Goal: Use online tool/utility: Utilize a website feature to perform a specific function

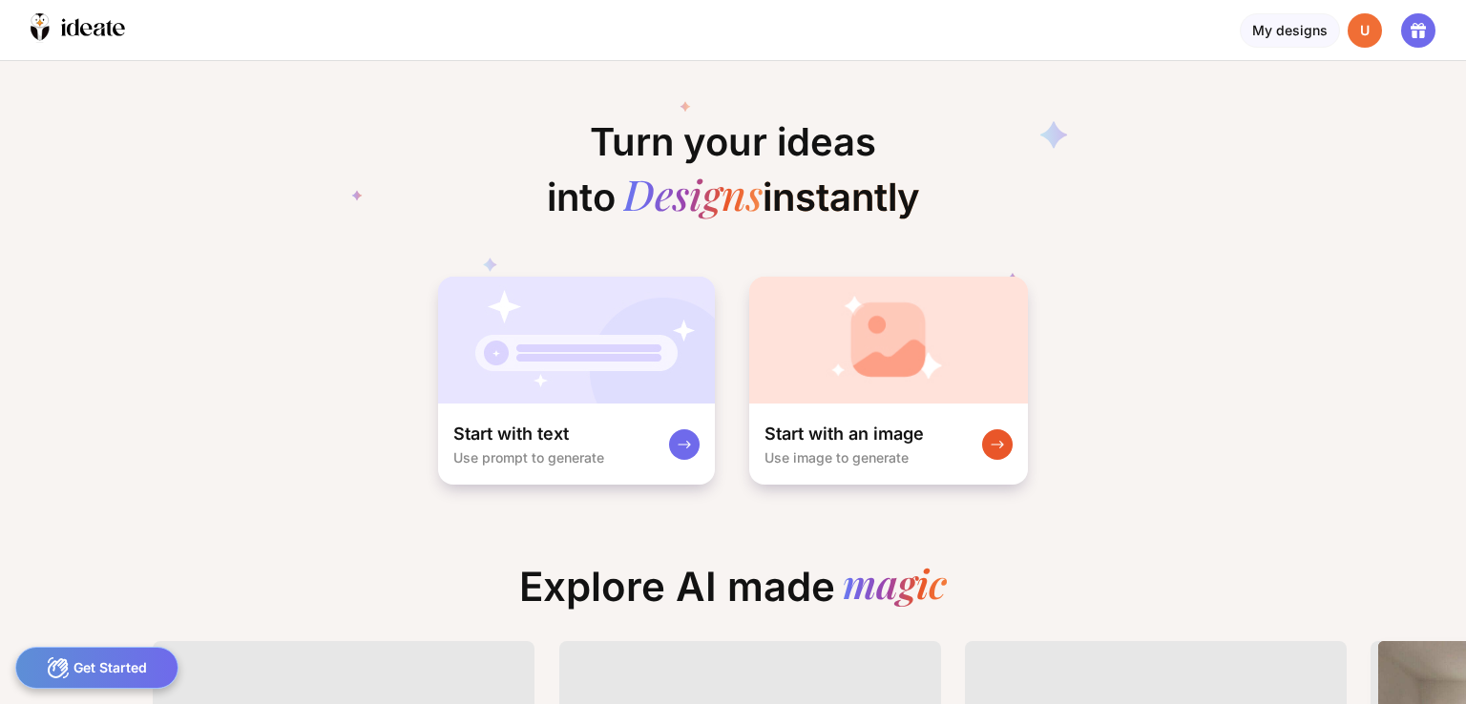
scroll to position [0, 19]
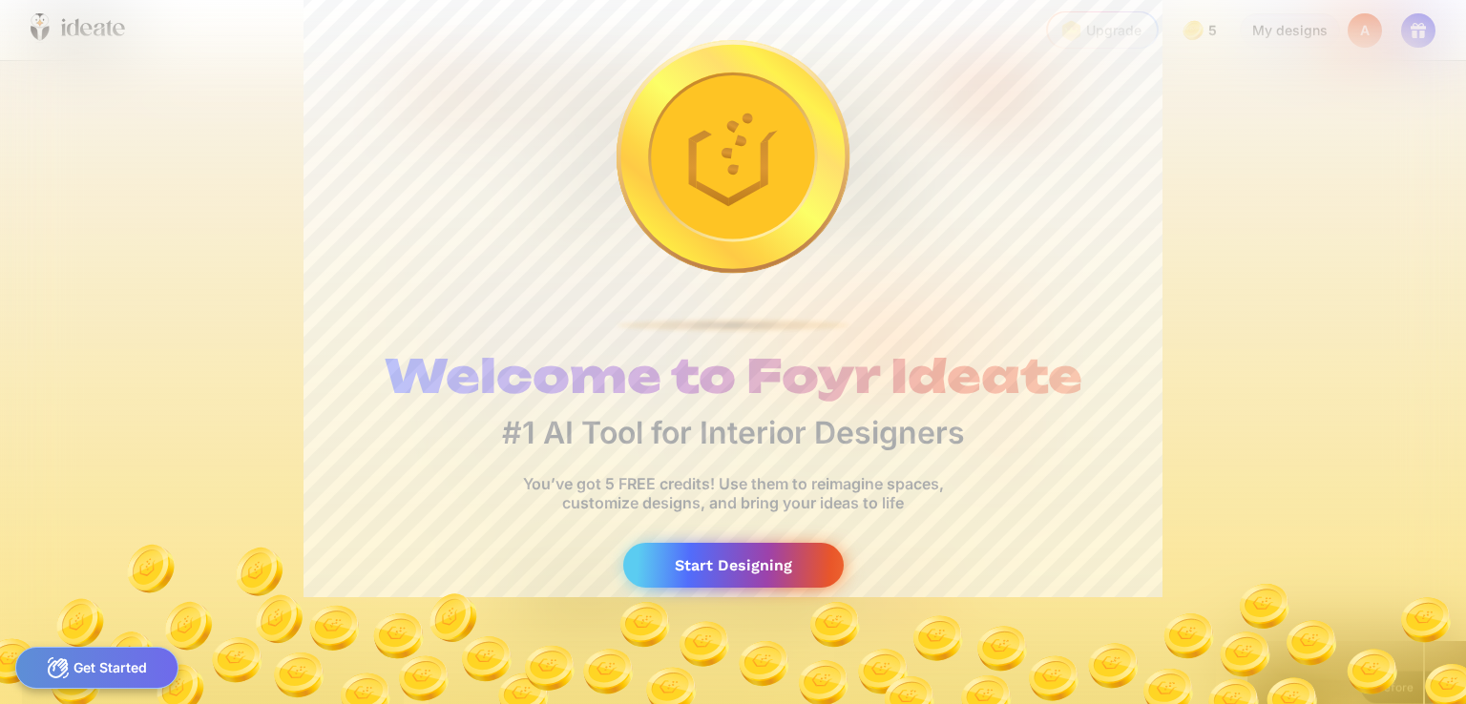
click at [767, 570] on div "Start Designing" at bounding box center [733, 565] width 220 height 45
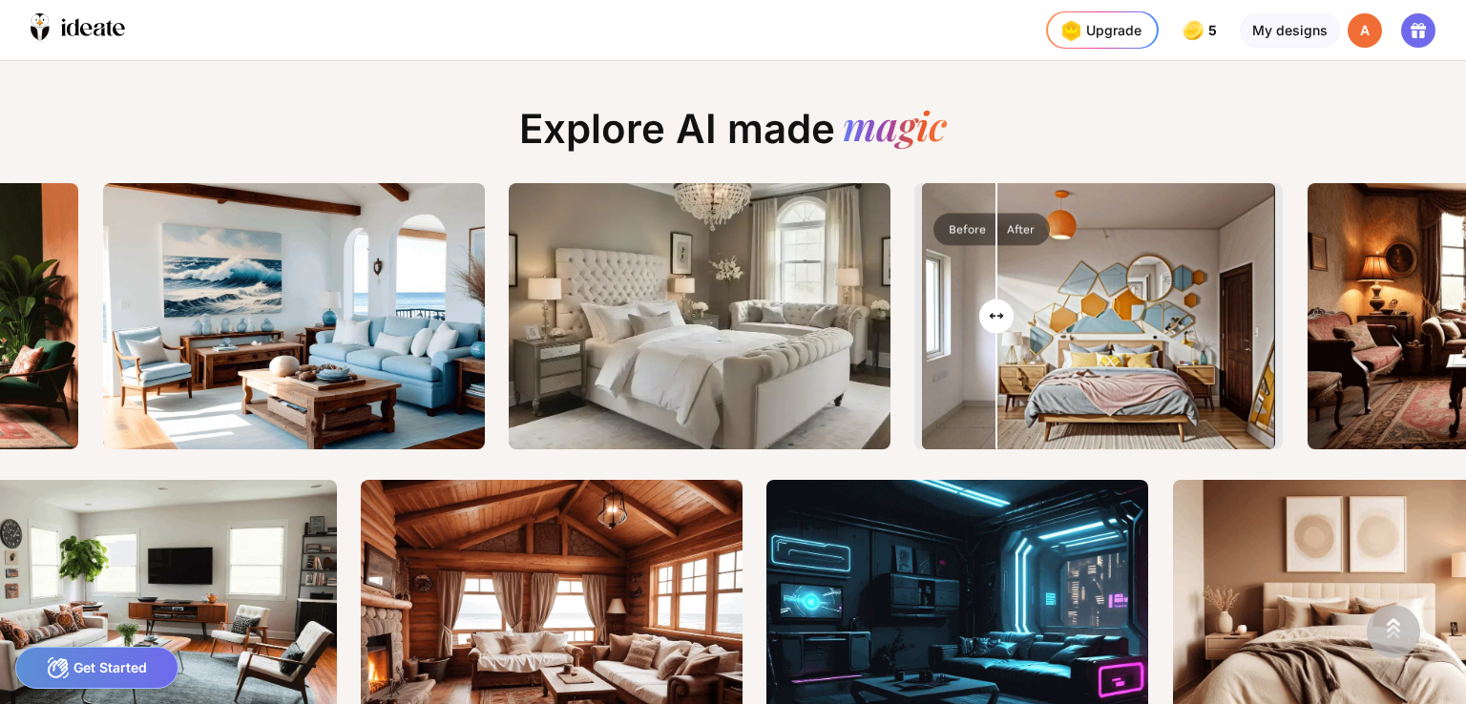
drag, startPoint x: 1102, startPoint y: 321, endPoint x: 1004, endPoint y: 329, distance: 98.7
type input "**"
click at [1004, 329] on input "range" at bounding box center [1098, 318] width 349 height 266
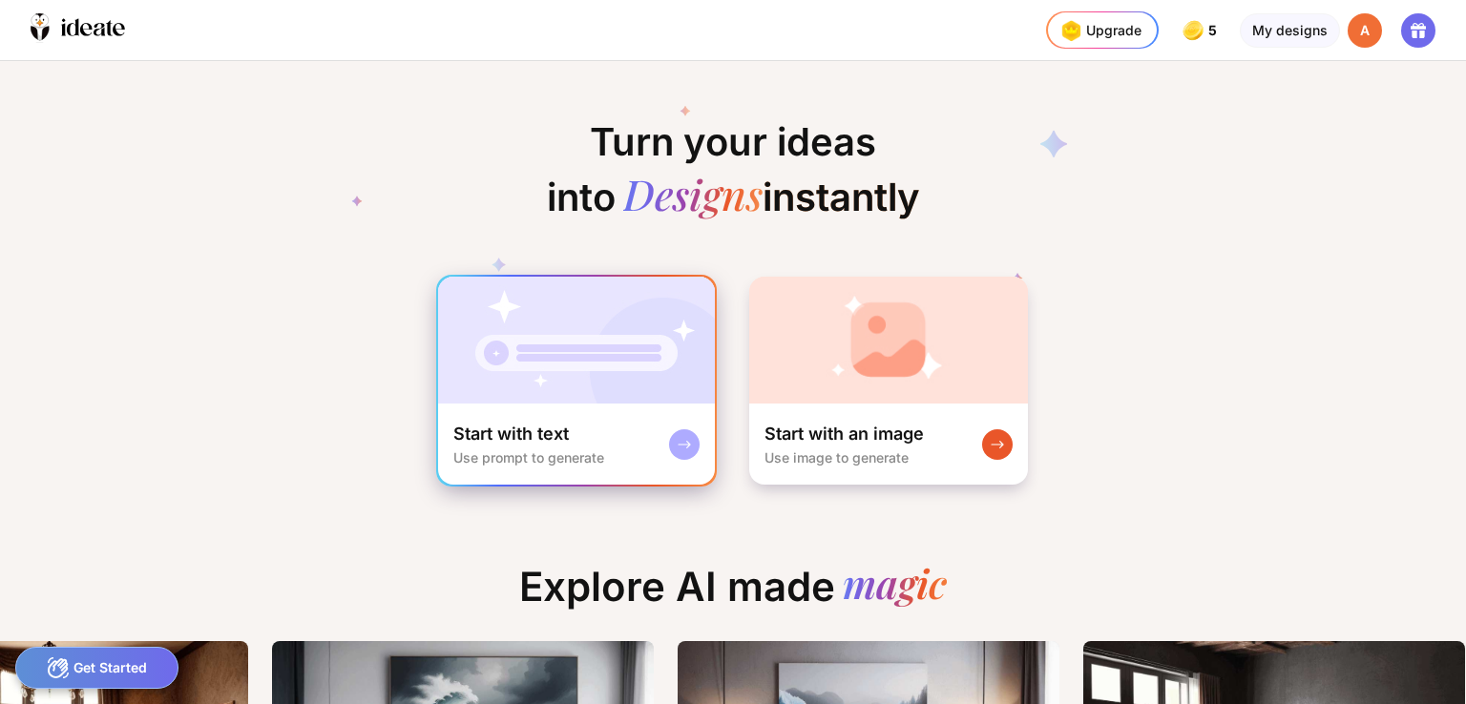
click at [495, 455] on div "Use prompt to generate" at bounding box center [528, 457] width 151 height 16
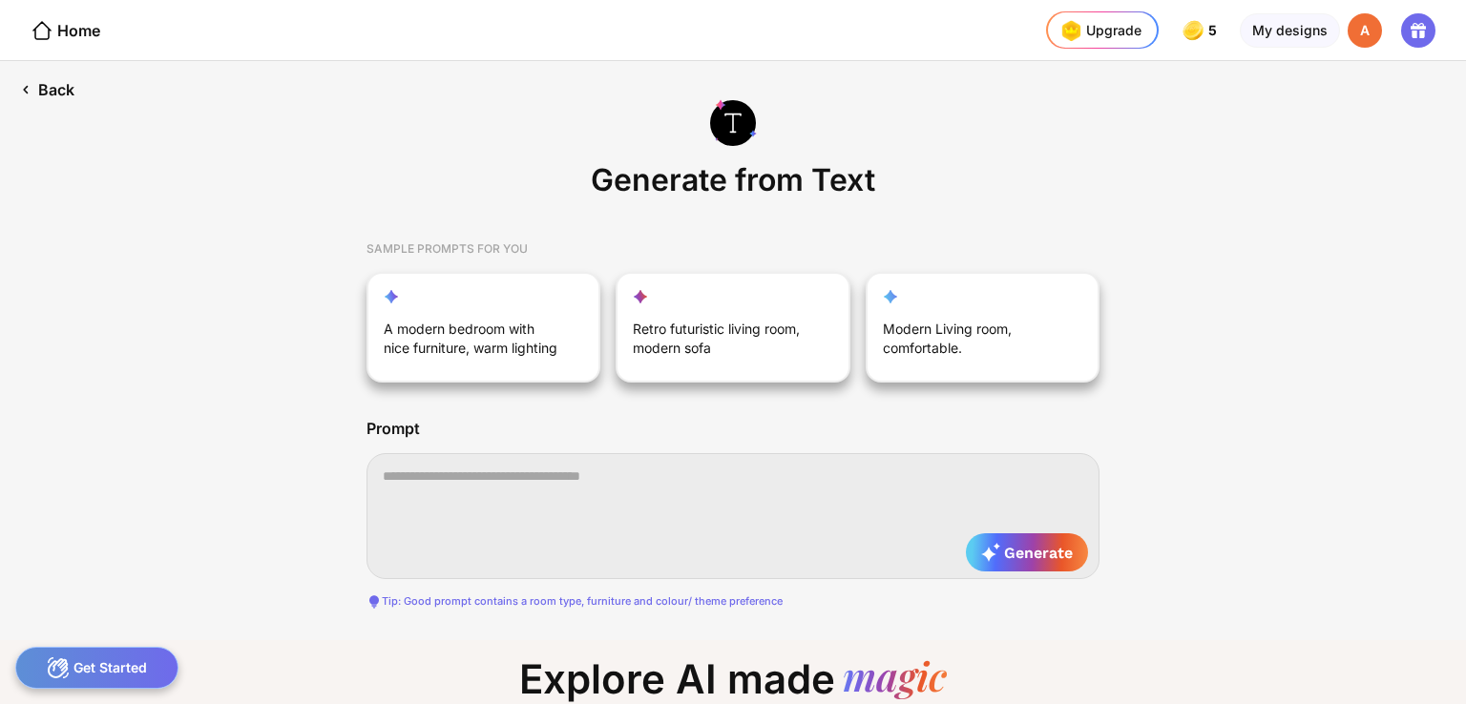
click at [50, 98] on div "Back" at bounding box center [47, 89] width 94 height 57
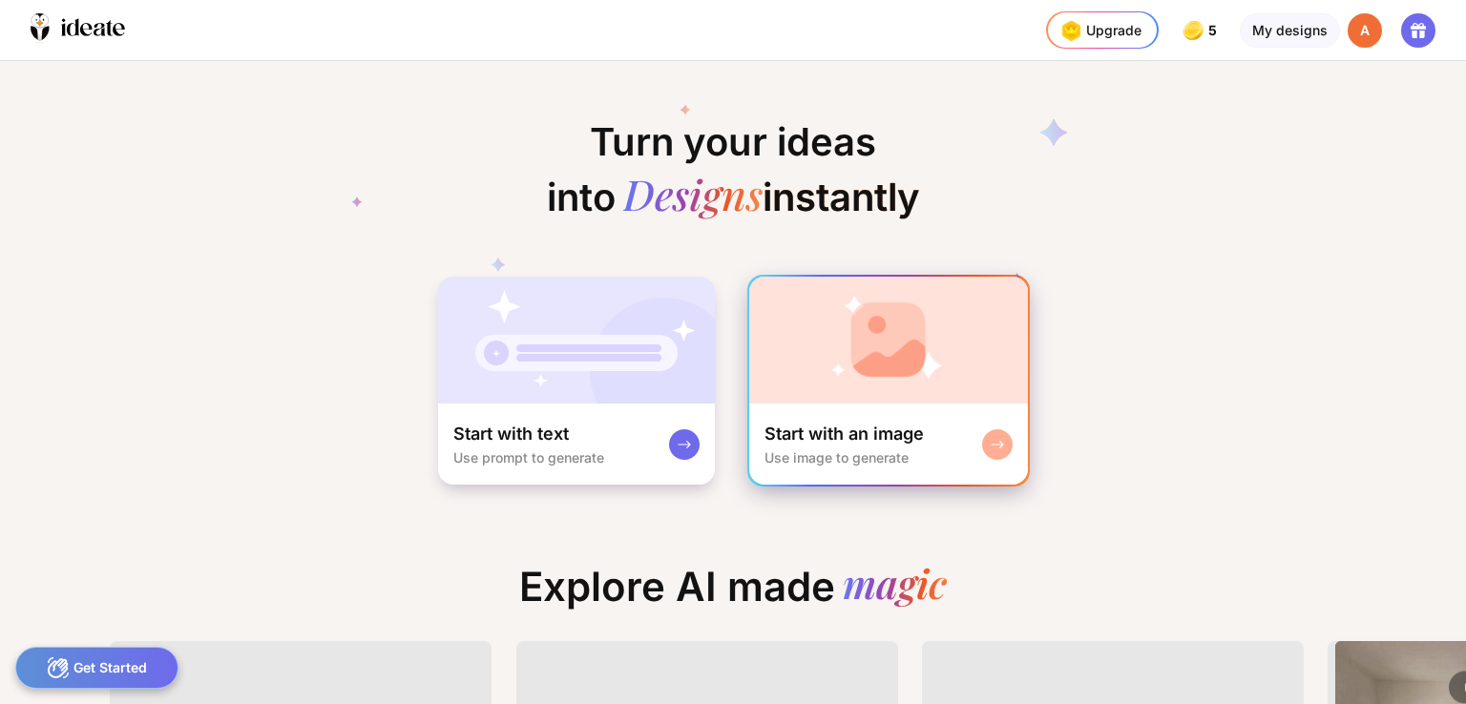
click at [830, 423] on div "Start with an image" at bounding box center [843, 434] width 159 height 23
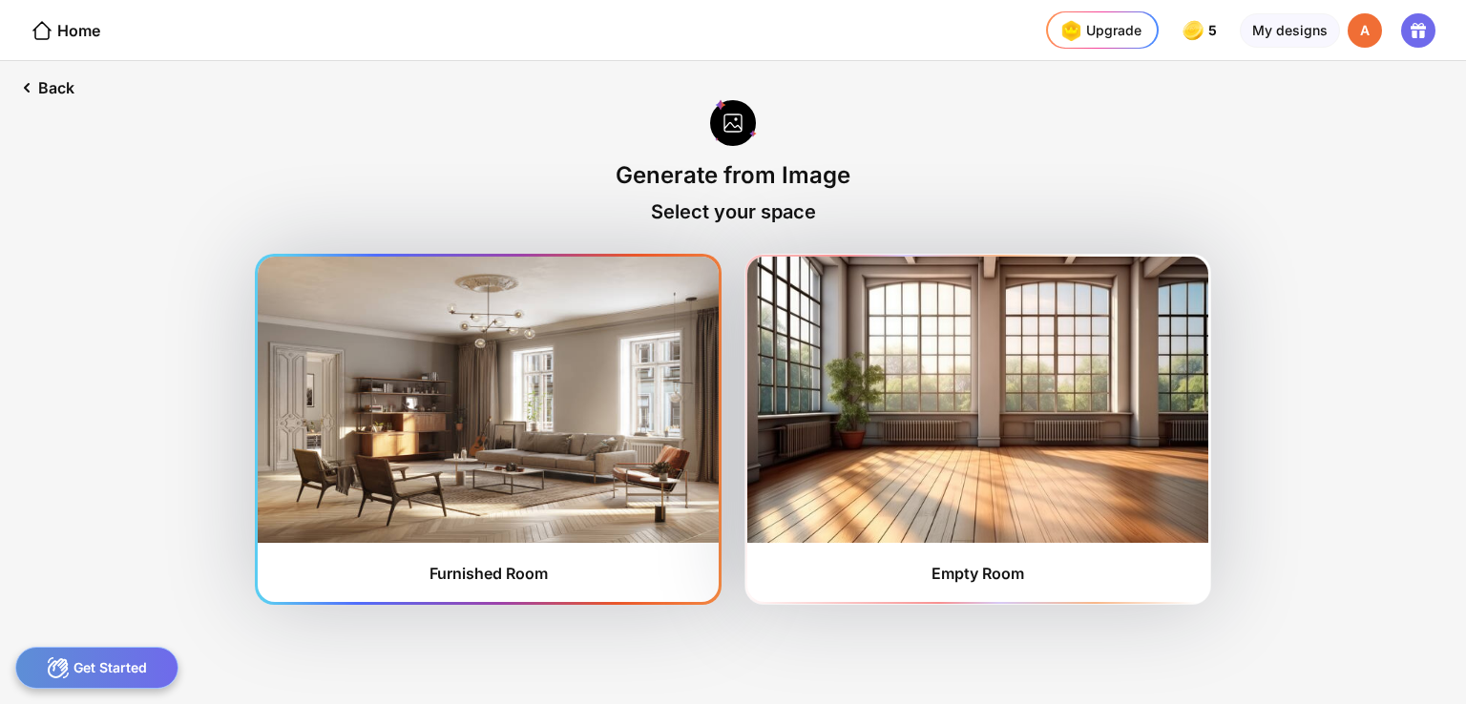
click at [595, 445] on img at bounding box center [488, 400] width 461 height 286
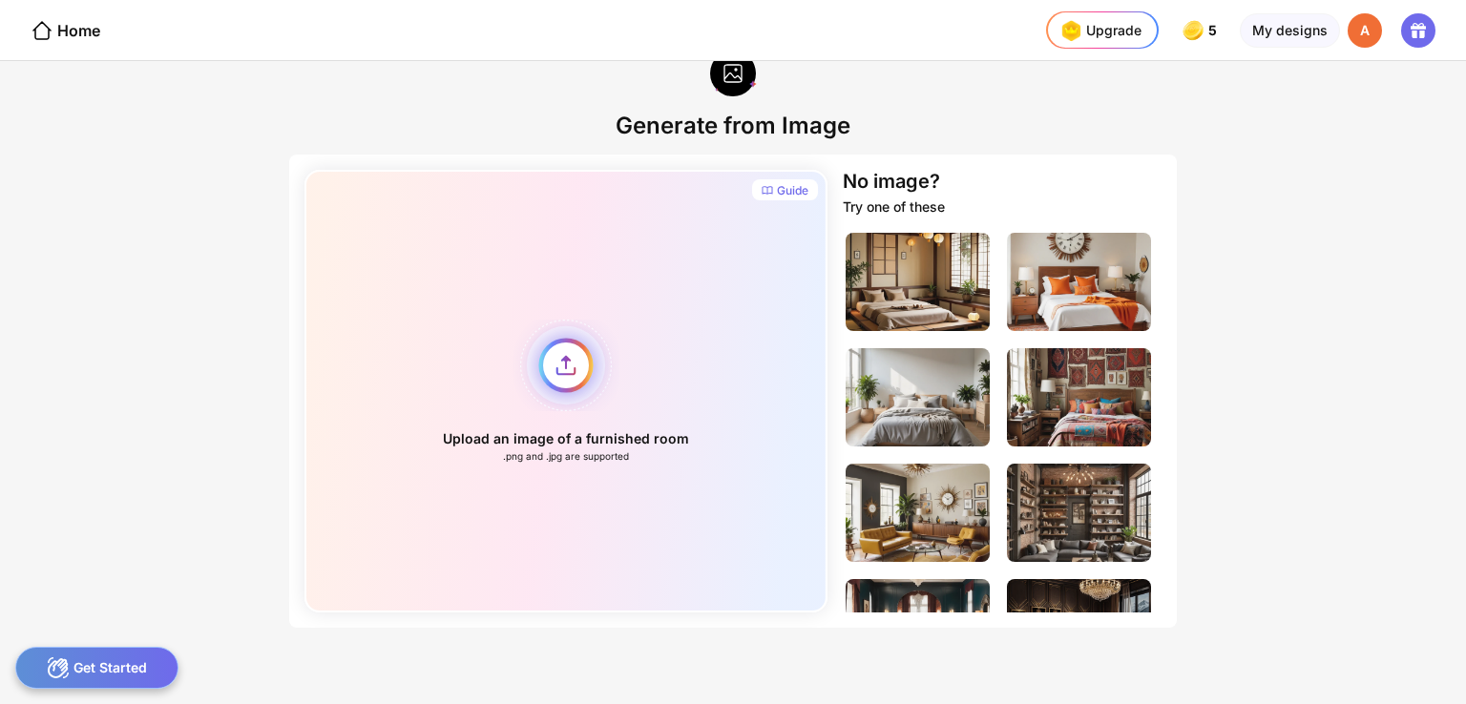
click at [574, 360] on div "Upload an image of a furnished room .png and .jpg are supported" at bounding box center [565, 391] width 523 height 443
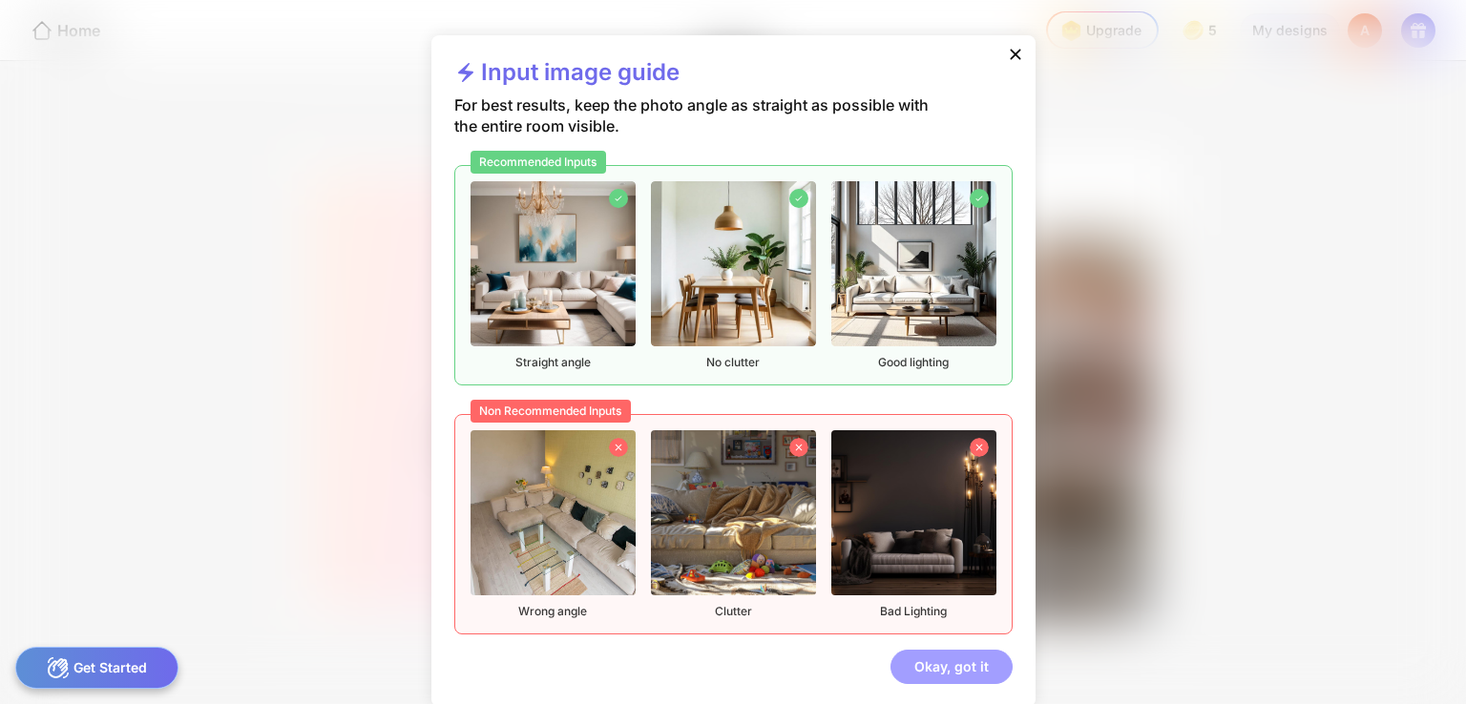
click at [971, 665] on div "Okay, got it" at bounding box center [951, 667] width 122 height 34
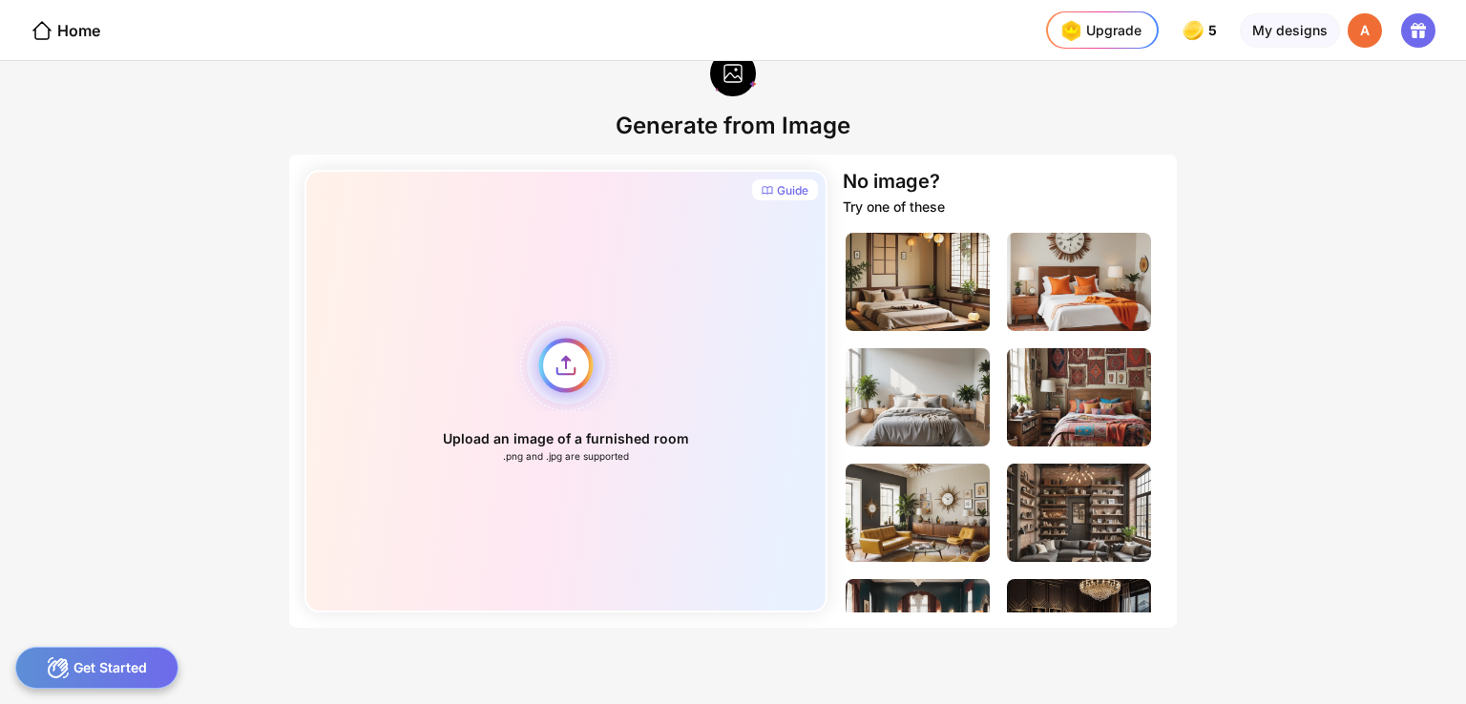
click at [553, 392] on div "Upload an image of a furnished room .png and .jpg are supported" at bounding box center [565, 391] width 523 height 443
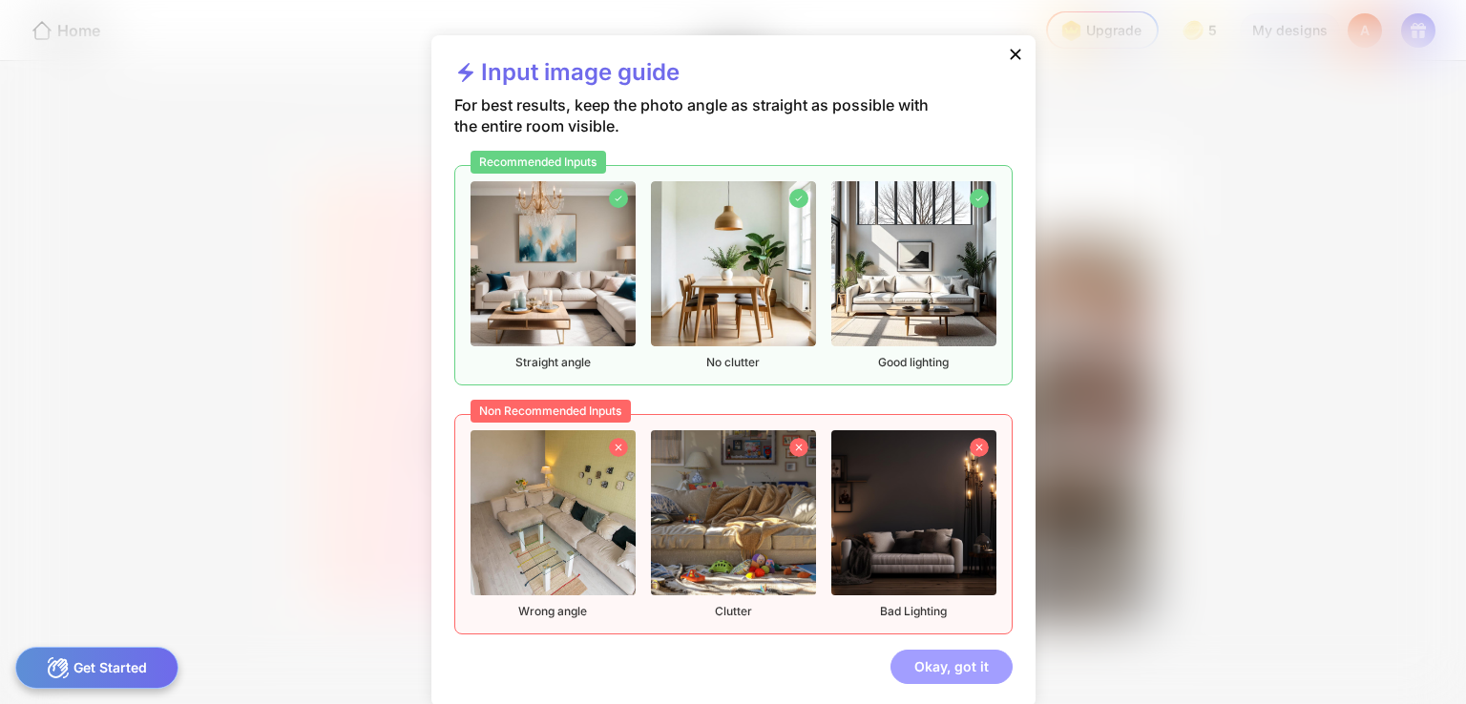
click at [939, 679] on div "Okay, got it" at bounding box center [951, 667] width 122 height 34
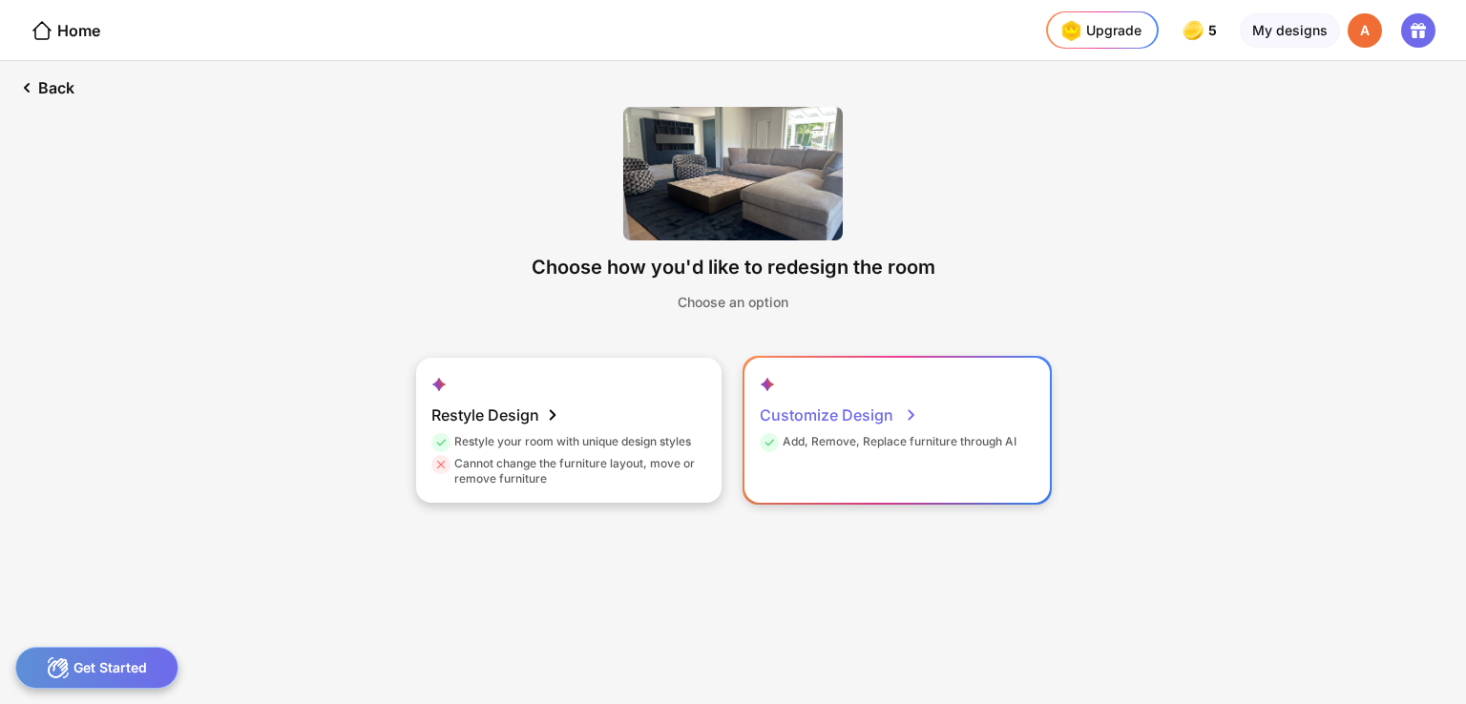
click at [915, 427] on div "Customize Design" at bounding box center [839, 415] width 158 height 38
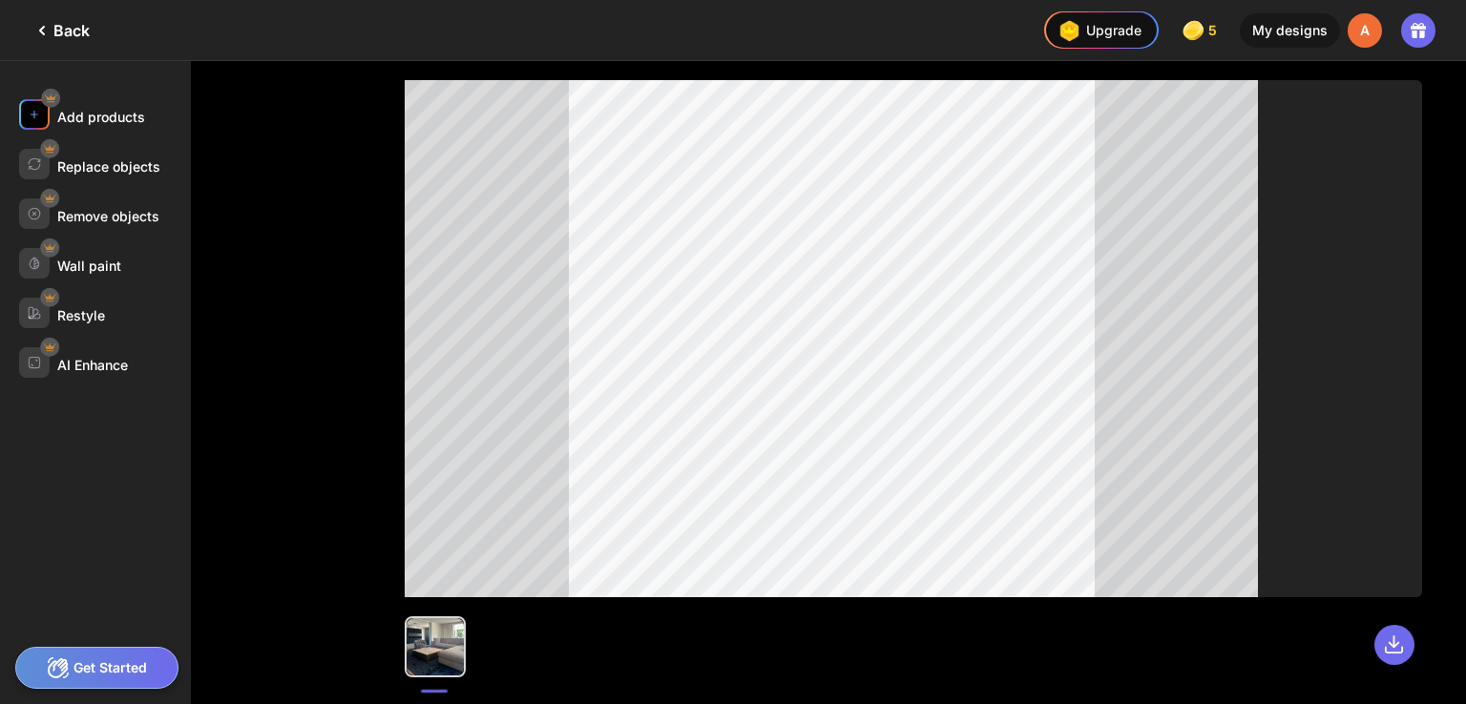
click at [30, 114] on img at bounding box center [34, 114] width 13 height 13
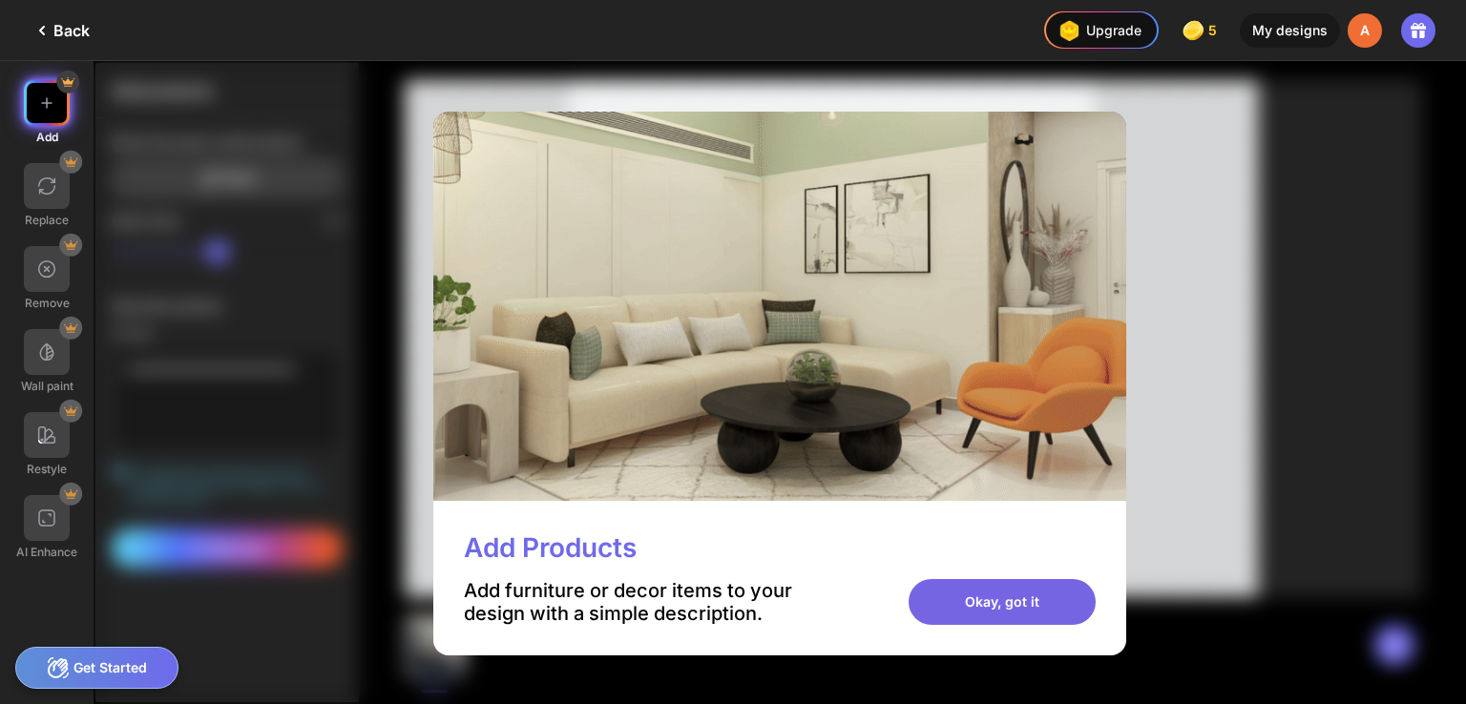
click at [1005, 604] on div "Okay, got it" at bounding box center [1002, 602] width 187 height 46
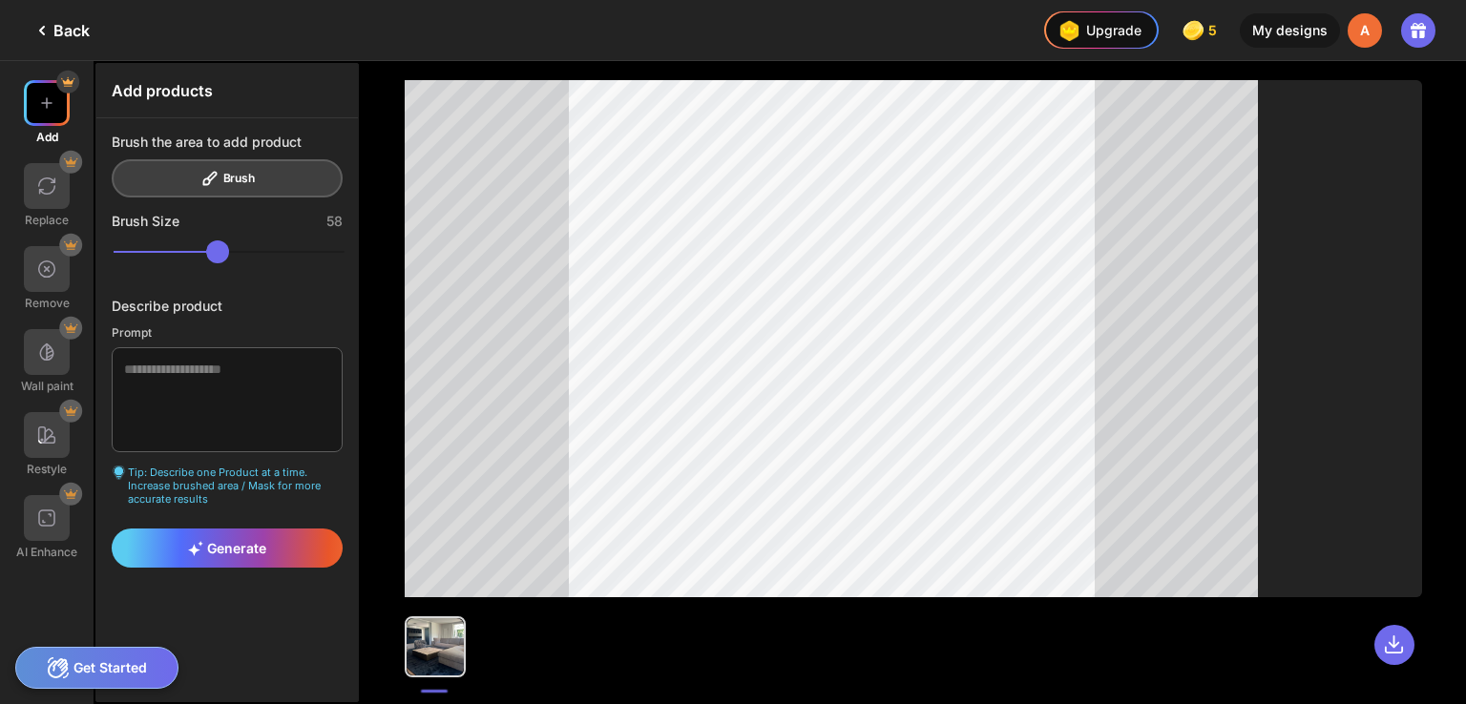
drag, startPoint x: 242, startPoint y: 245, endPoint x: 236, endPoint y: 256, distance: 12.4
type input "**"
click at [236, 256] on input "range" at bounding box center [229, 251] width 231 height 23
click at [213, 407] on textarea at bounding box center [227, 399] width 231 height 105
click at [265, 303] on div "Describe product" at bounding box center [227, 306] width 231 height 16
